Goal: Task Accomplishment & Management: Complete application form

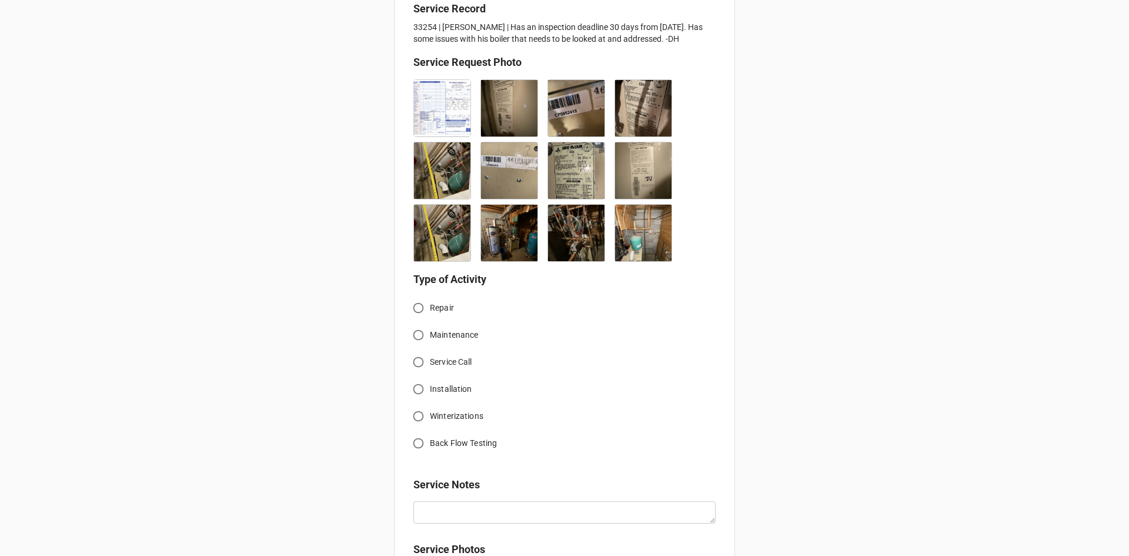
scroll to position [353, 0]
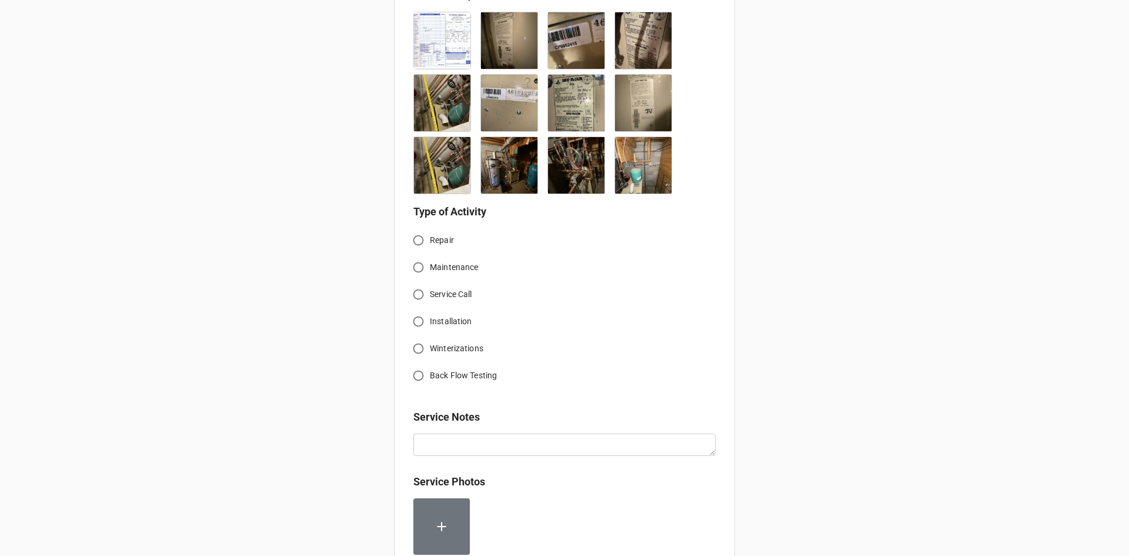
click at [418, 296] on input "Service Call" at bounding box center [418, 294] width 23 height 23
radio input "true"
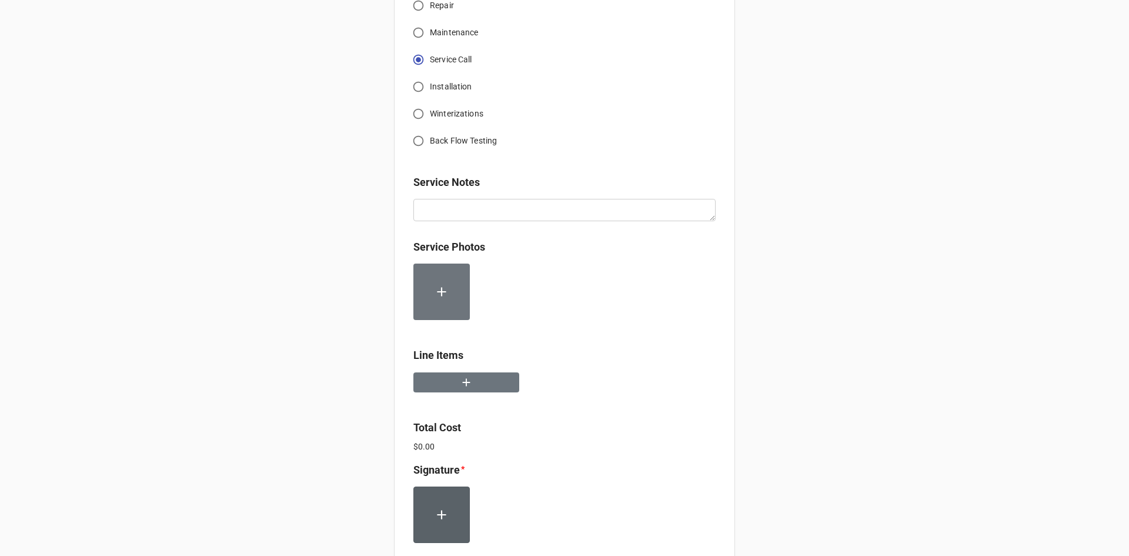
scroll to position [588, 0]
click at [486, 381] on button "button" at bounding box center [466, 382] width 106 height 21
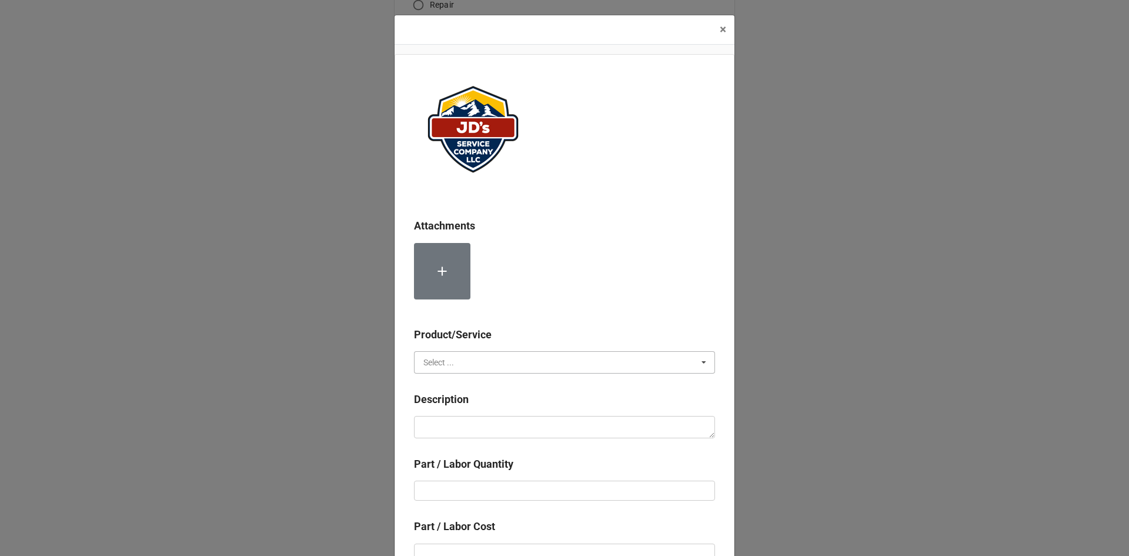
click at [535, 366] on input "text" at bounding box center [565, 362] width 300 height 21
click at [449, 386] on span "Services" at bounding box center [439, 383] width 30 height 9
click at [479, 425] on textarea at bounding box center [564, 427] width 301 height 22
paste textarea "1:00pm-2:00pm; Service Address: [STREET_ADDRESS][PERSON_NAME] Inspect boiler sy…"
type textarea "x"
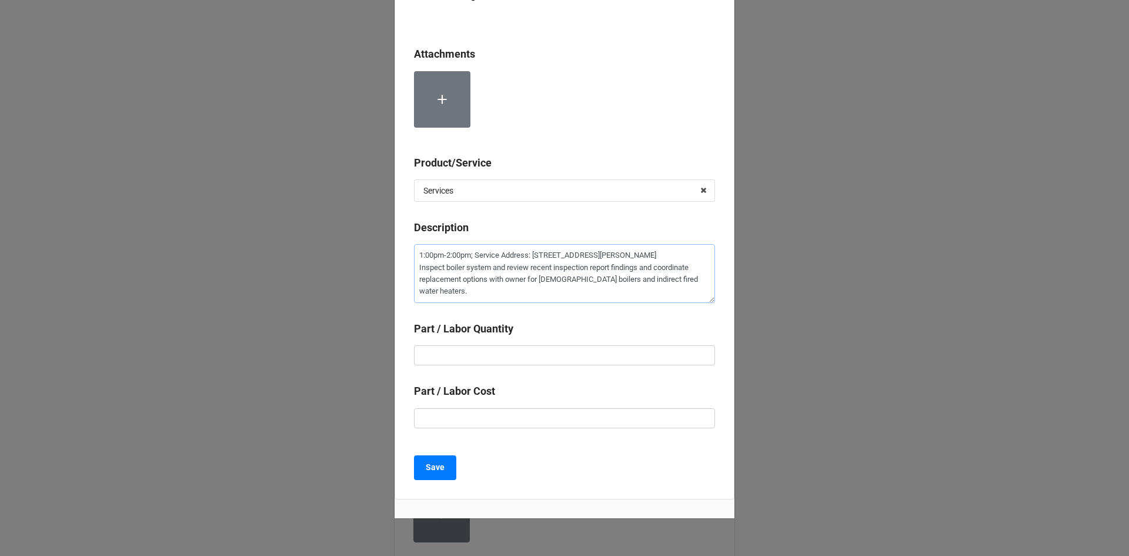
scroll to position [176, 0]
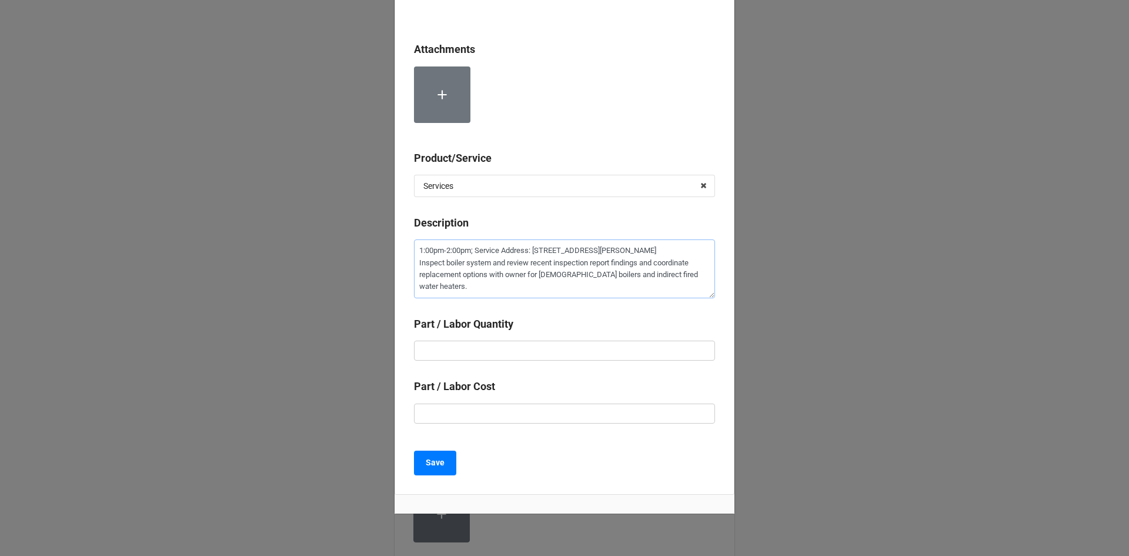
type textarea "1:00pm-2:00pm; Service Address: [STREET_ADDRESS][PERSON_NAME] Inspect boiler sy…"
click at [505, 354] on input "text" at bounding box center [564, 351] width 301 height 20
type textarea "x"
type input "1"
type textarea "x"
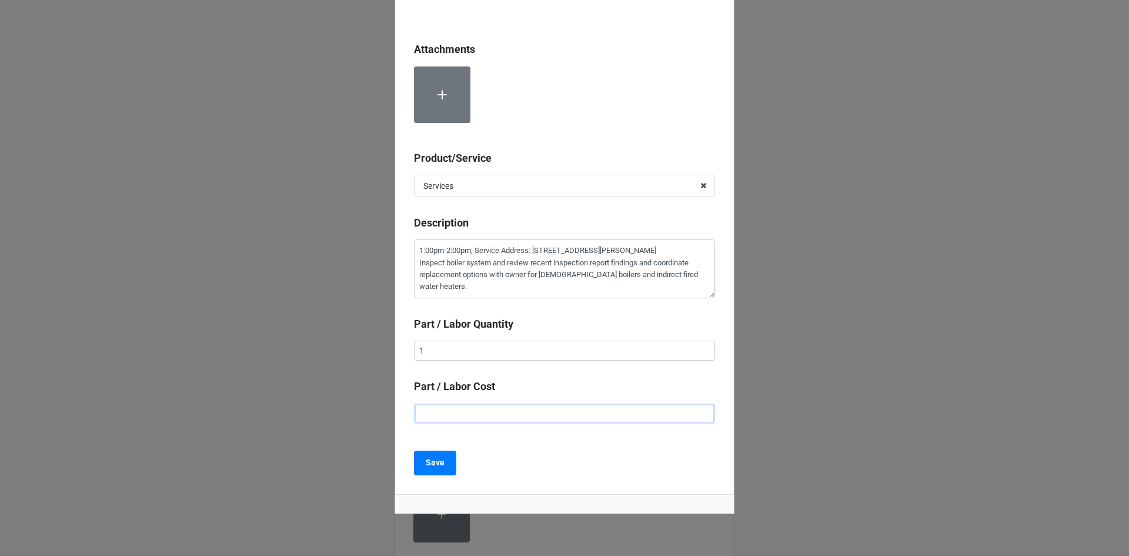
type input "$2.00"
type textarea "x"
type input "$22.00"
type textarea "x"
type input "$225.00"
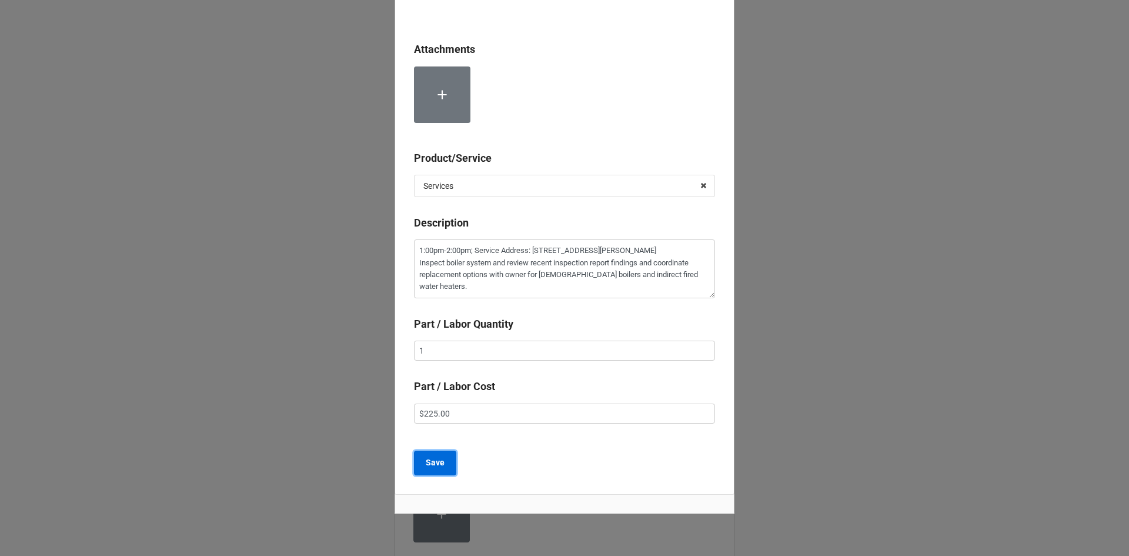
click at [434, 465] on b "Save" at bounding box center [435, 462] width 19 height 12
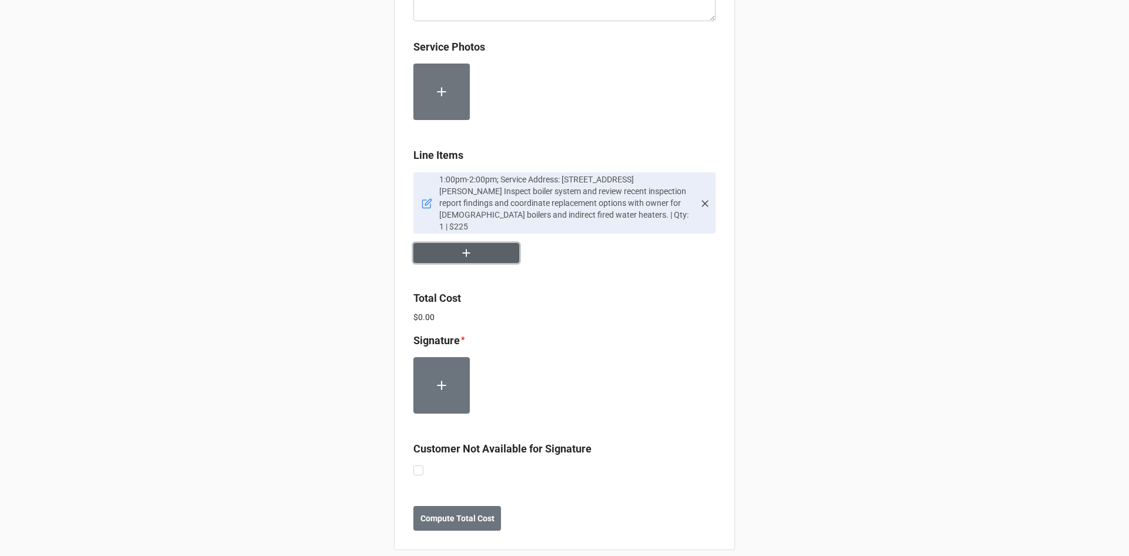
scroll to position [789, 0]
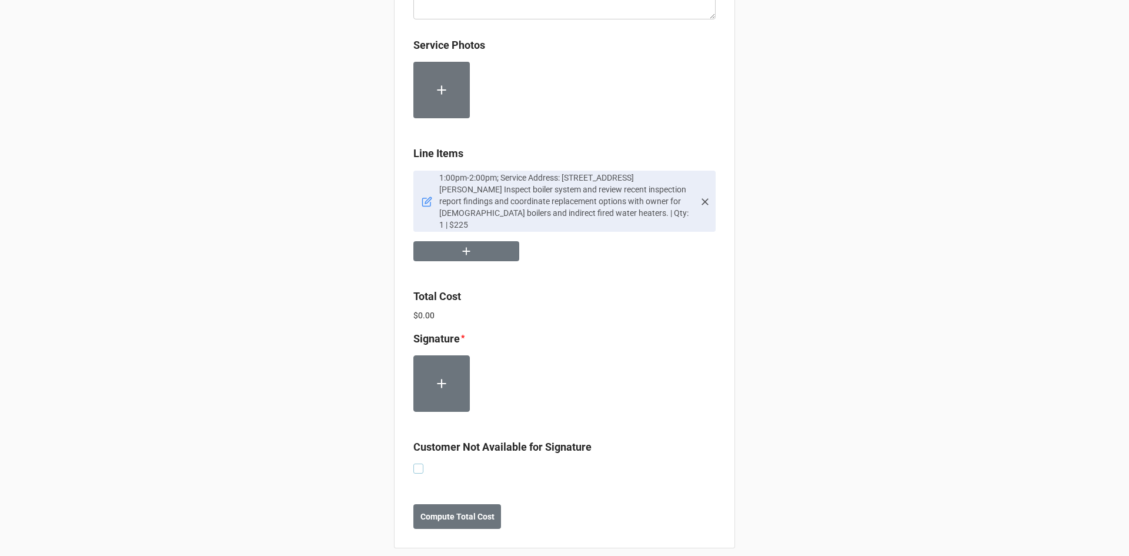
click at [413, 463] on label at bounding box center [418, 463] width 10 height 0
checkbox input "true"
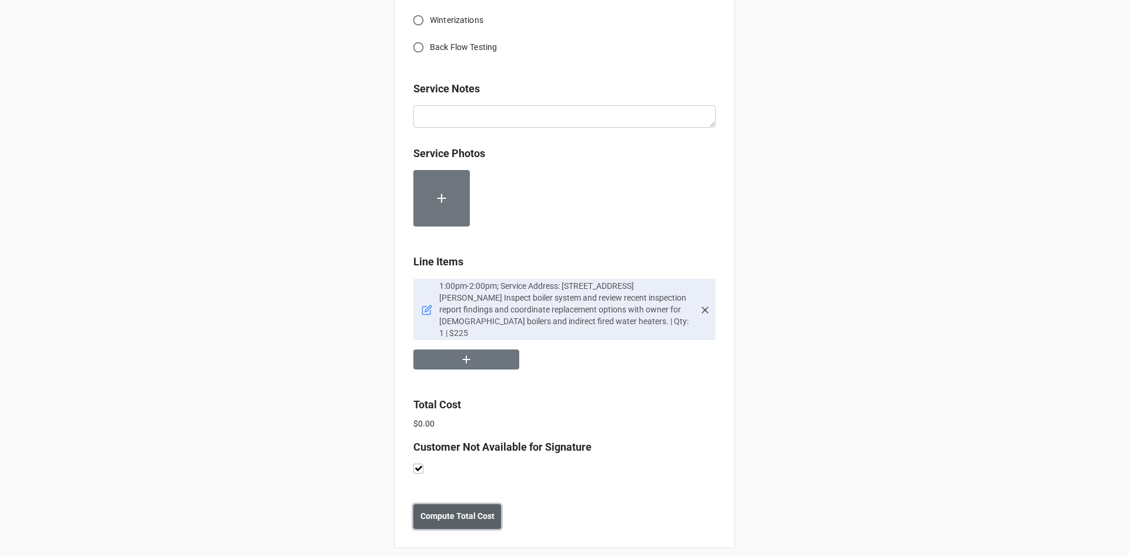
click at [473, 510] on b "Compute Total Cost" at bounding box center [458, 516] width 74 height 12
click at [438, 510] on b "Save" at bounding box center [434, 516] width 19 height 12
